Goal: Task Accomplishment & Management: Manage account settings

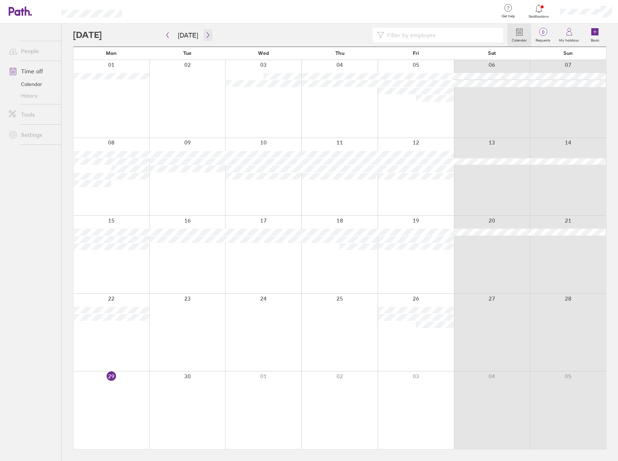
click at [206, 35] on icon "button" at bounding box center [207, 35] width 5 height 6
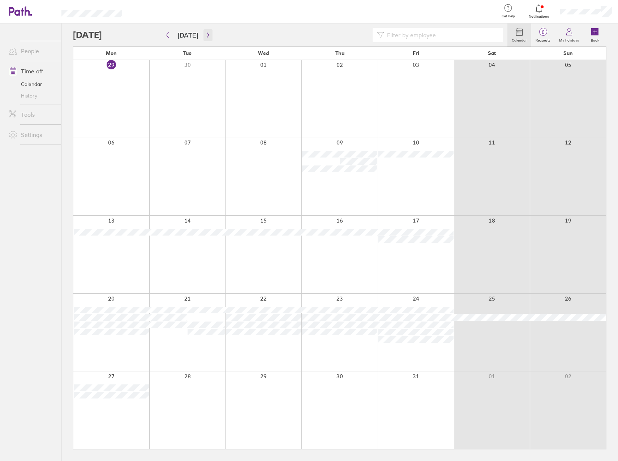
click at [205, 35] on icon "button" at bounding box center [207, 35] width 5 height 6
